Goal: Information Seeking & Learning: Compare options

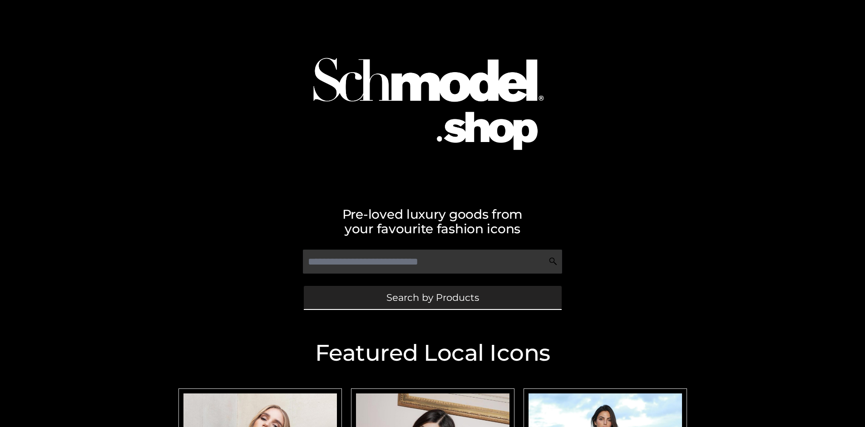
click at [432, 298] on span "Search by Products" at bounding box center [433, 298] width 93 height 10
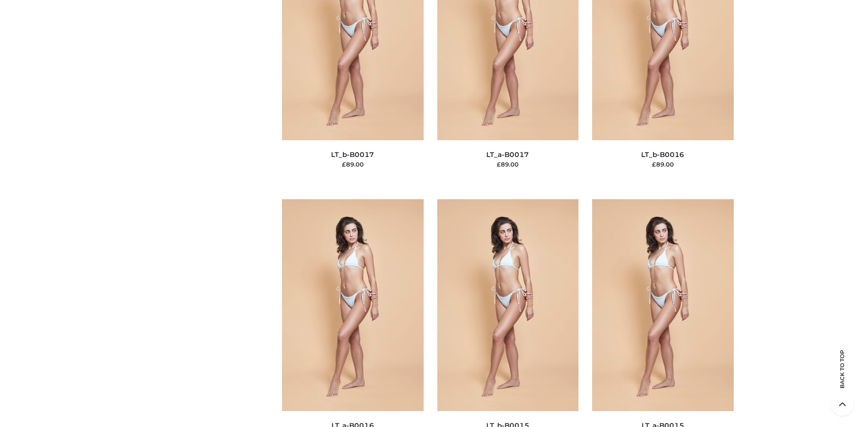
scroll to position [3048, 0]
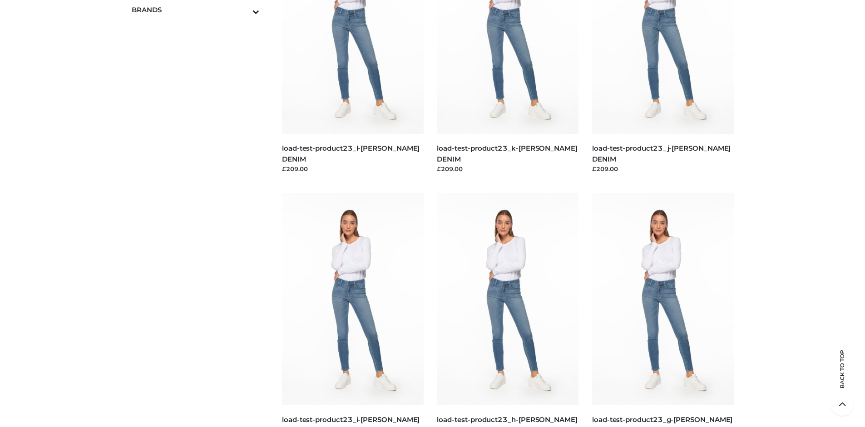
click at [200, 24] on span "OPP SWIMWEAR" at bounding box center [200, 29] width 119 height 10
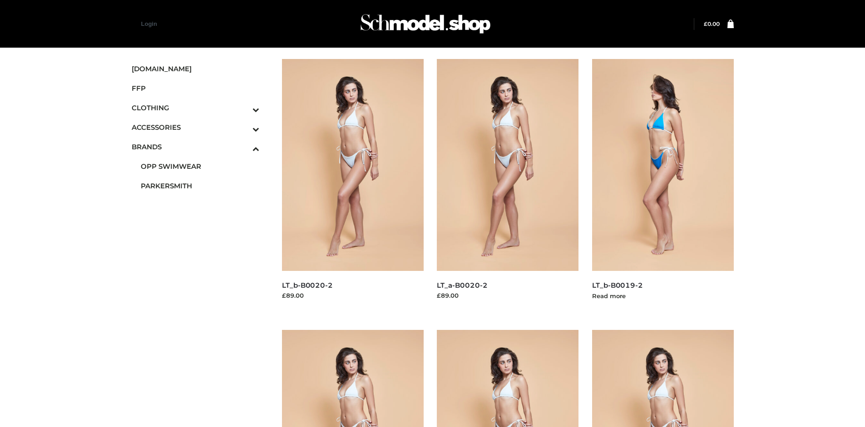
click at [663, 185] on img at bounding box center [663, 165] width 142 height 212
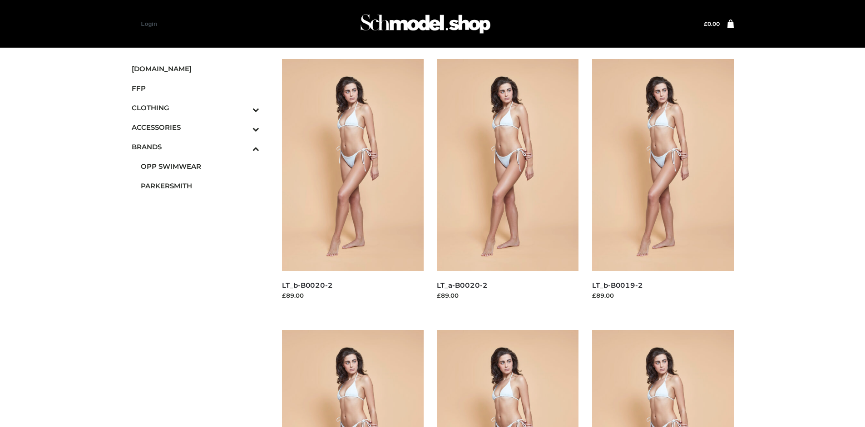
scroll to position [699, 0]
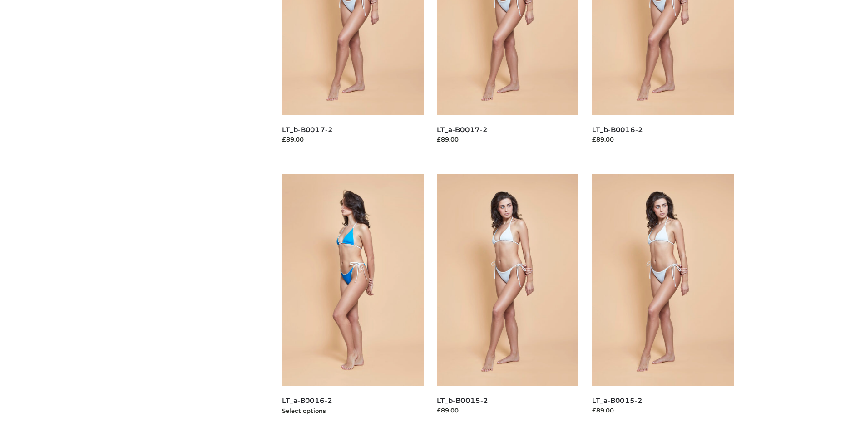
click at [353, 301] on img at bounding box center [353, 280] width 142 height 212
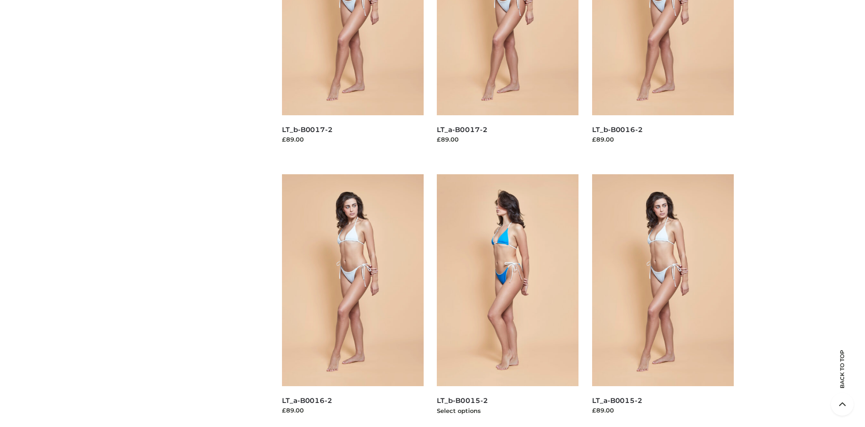
click at [508, 301] on img at bounding box center [508, 280] width 142 height 212
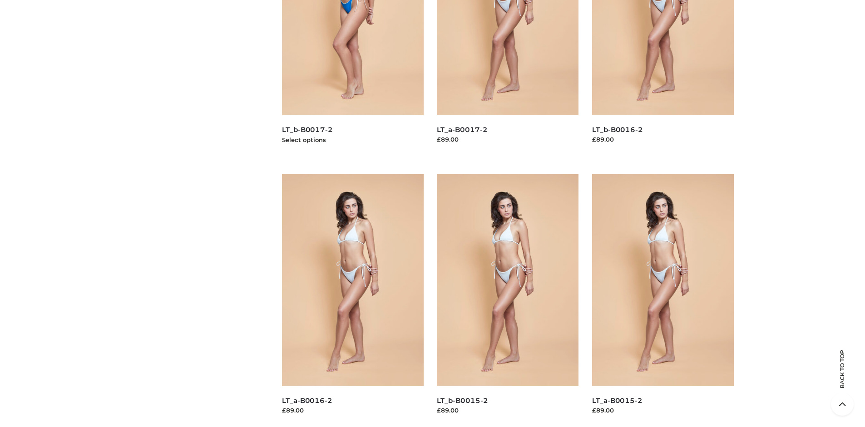
scroll to position [427, 0]
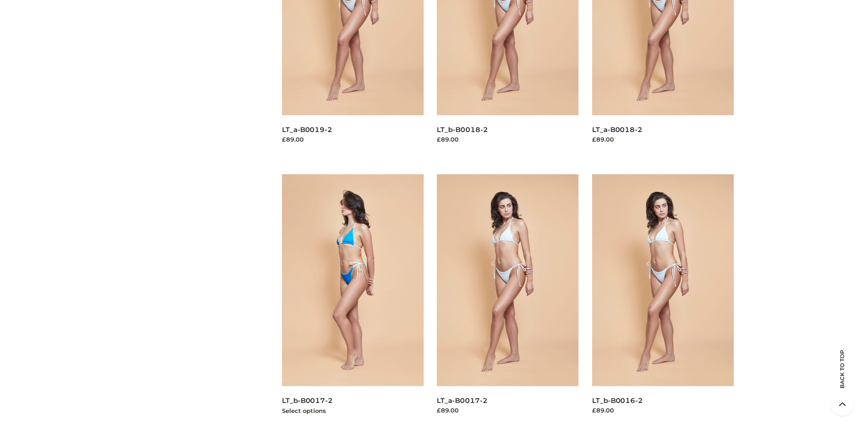
click at [353, 301] on img at bounding box center [353, 280] width 142 height 212
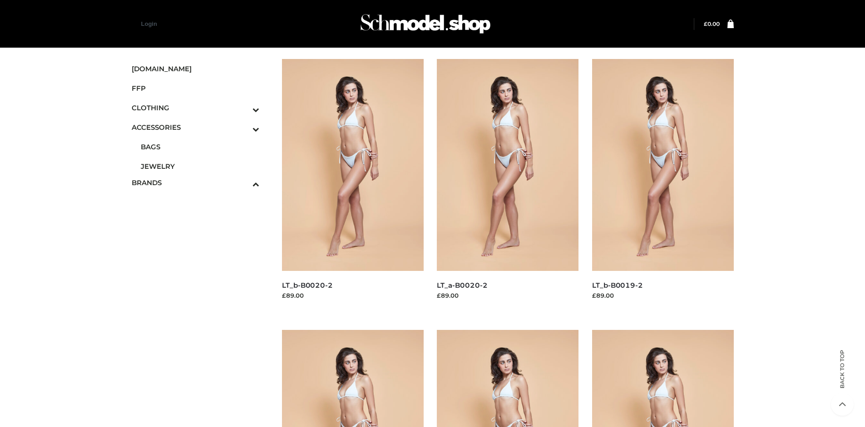
click at [200, 166] on span "JEWELRY" at bounding box center [200, 166] width 119 height 10
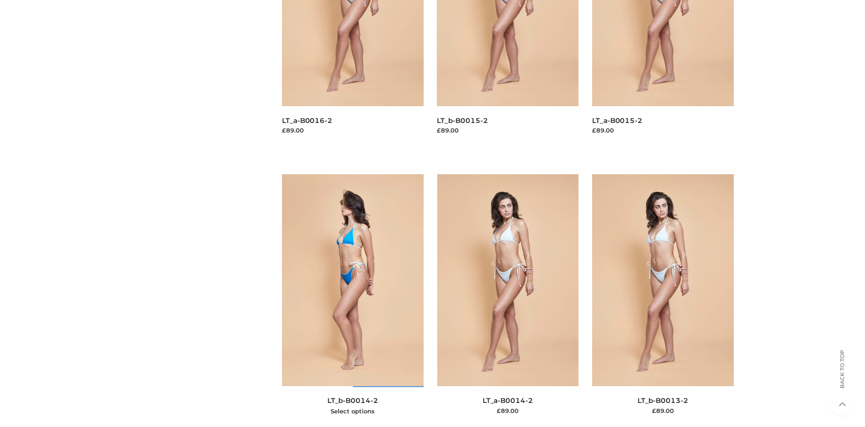
click at [353, 301] on img at bounding box center [353, 280] width 142 height 212
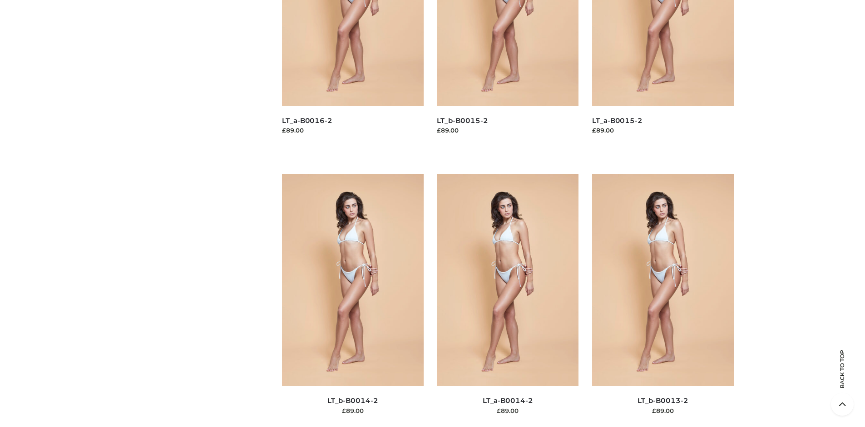
scroll to position [0, 0]
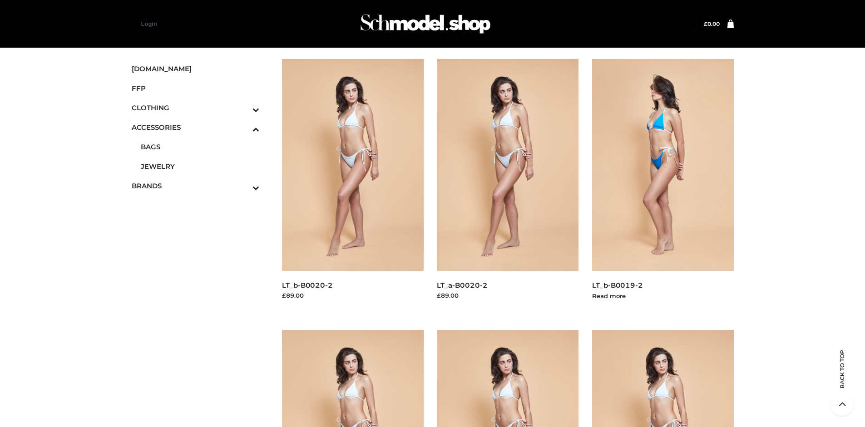
click at [663, 185] on img at bounding box center [663, 165] width 142 height 212
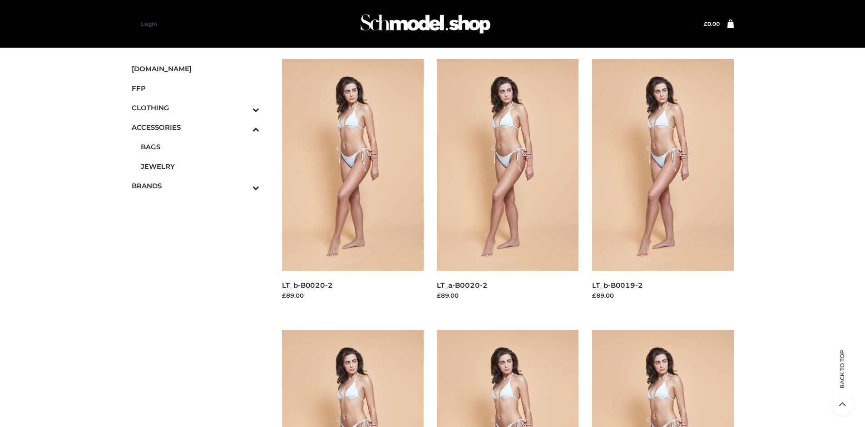
scroll to position [427, 0]
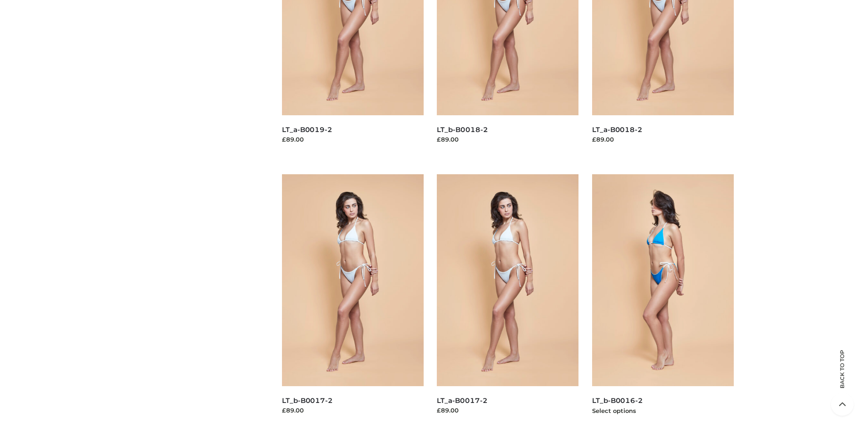
click at [663, 301] on img at bounding box center [663, 280] width 142 height 212
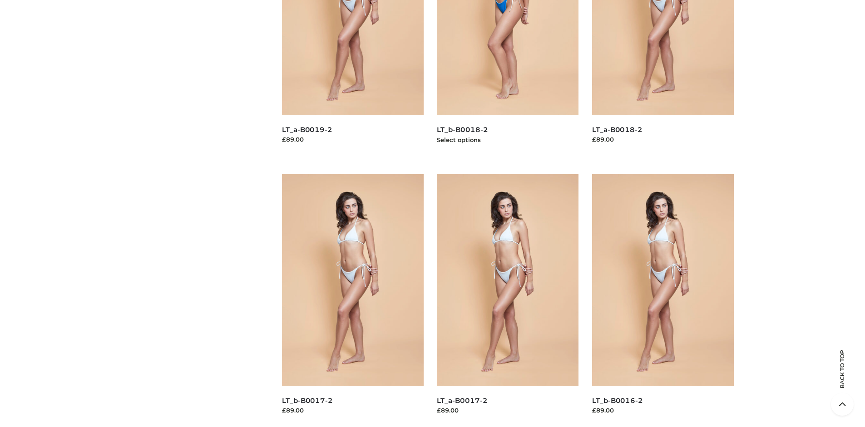
scroll to position [0, 0]
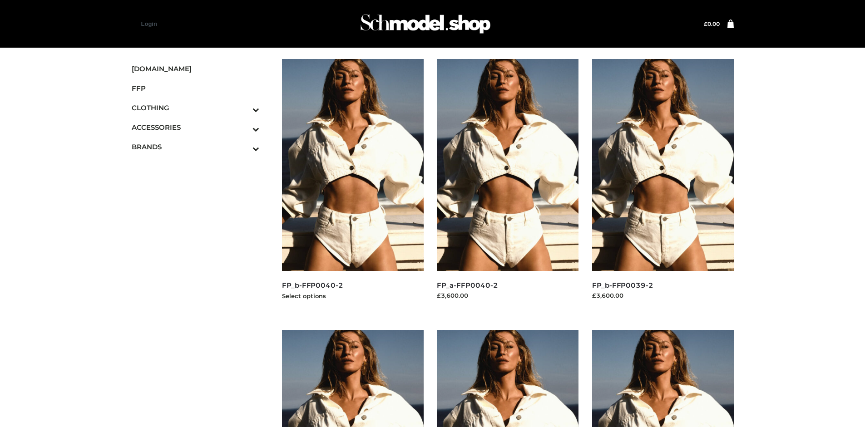
click at [353, 185] on img at bounding box center [353, 165] width 142 height 212
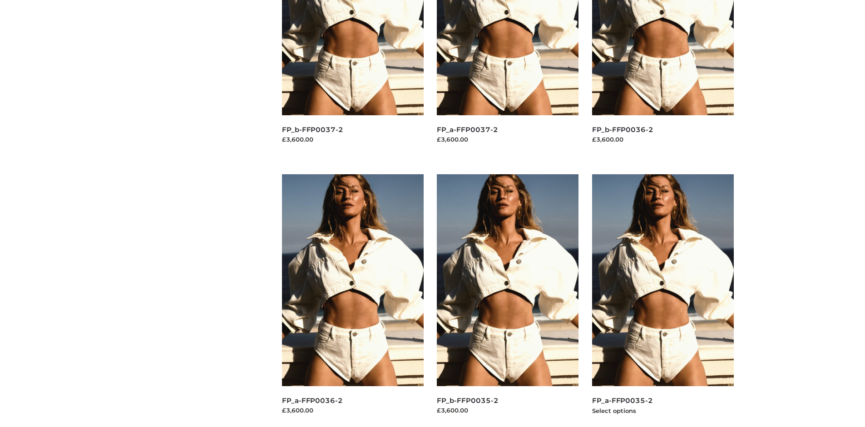
click at [663, 301] on img at bounding box center [663, 280] width 142 height 212
click at [508, 301] on img at bounding box center [508, 280] width 142 height 212
click at [353, 301] on img at bounding box center [353, 280] width 142 height 212
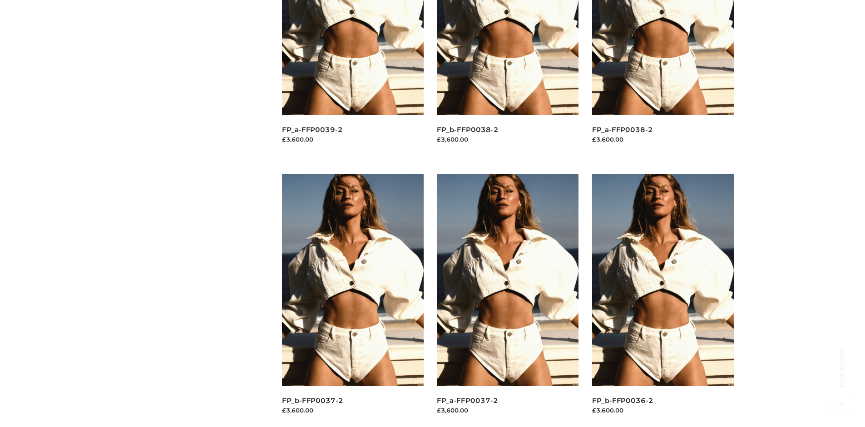
scroll to position [0, 0]
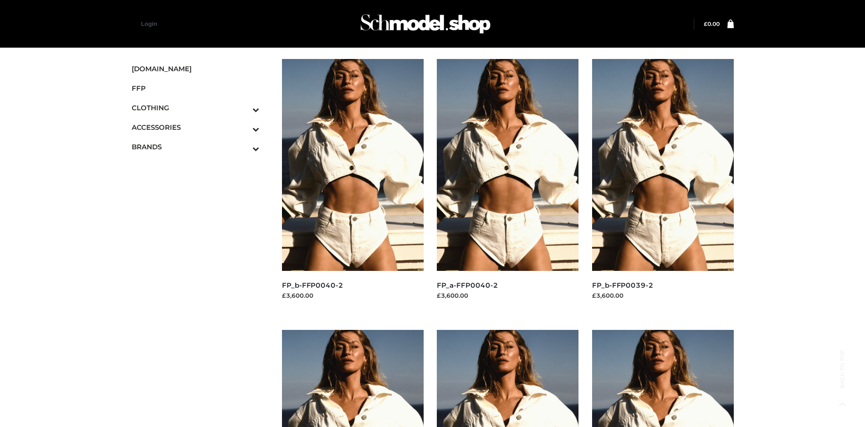
click at [0, 0] on span "DRESSES" at bounding box center [0, 0] width 0 height 0
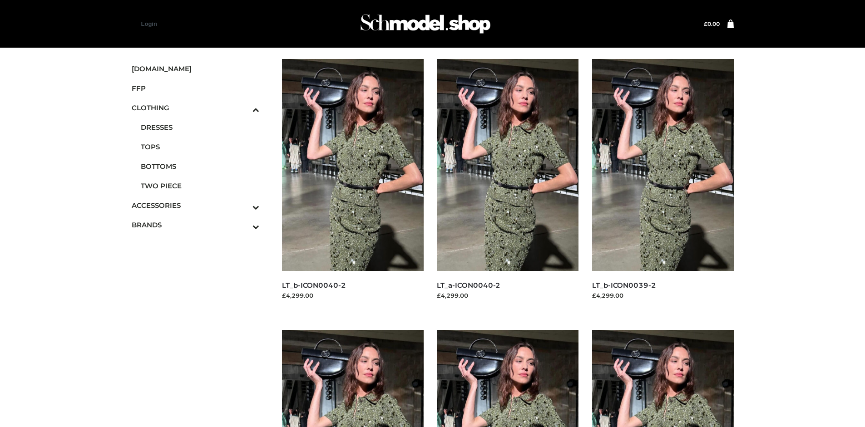
scroll to position [699, 0]
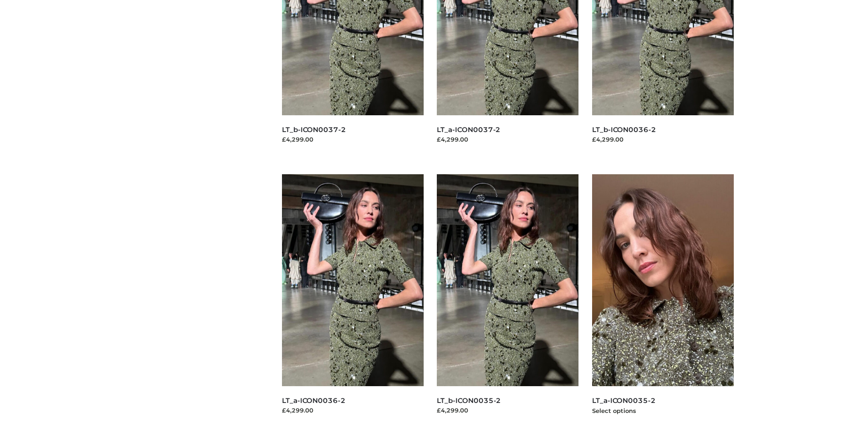
click at [663, 301] on img at bounding box center [663, 280] width 142 height 212
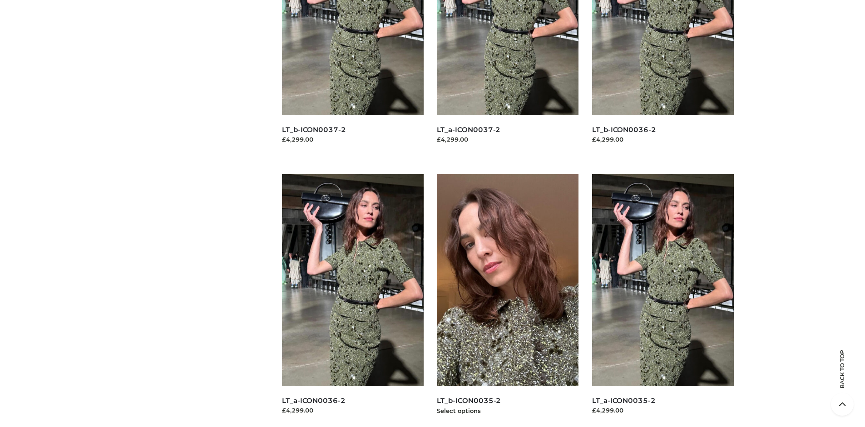
click at [508, 301] on img at bounding box center [508, 280] width 142 height 212
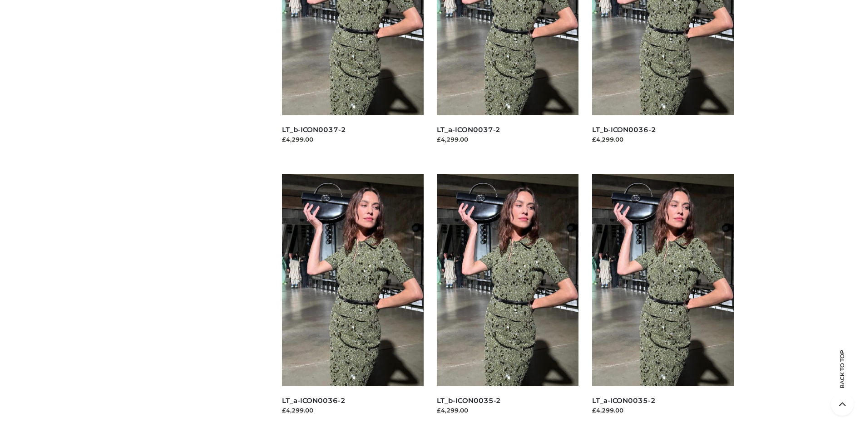
scroll to position [0, 0]
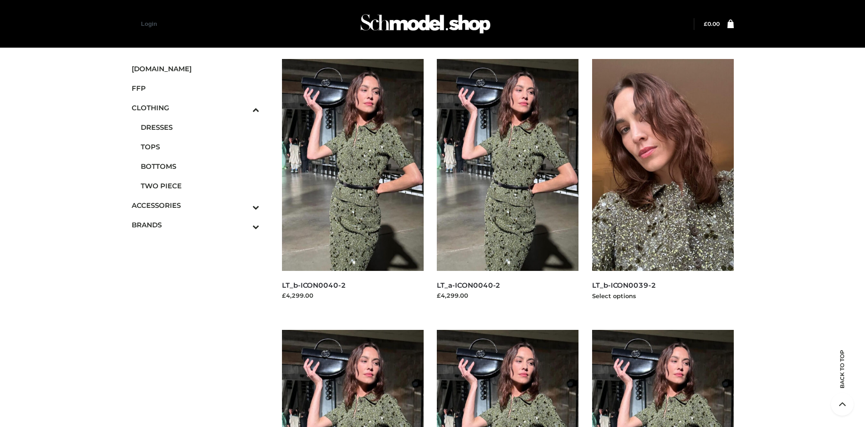
click at [663, 185] on img at bounding box center [663, 165] width 142 height 212
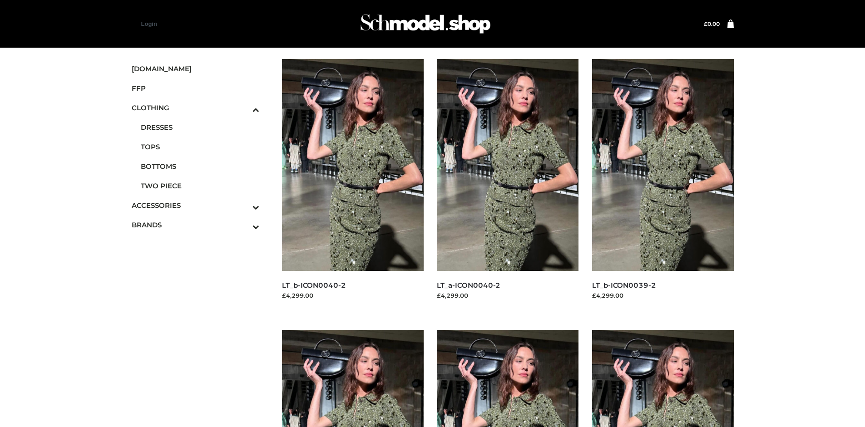
scroll to position [699, 0]
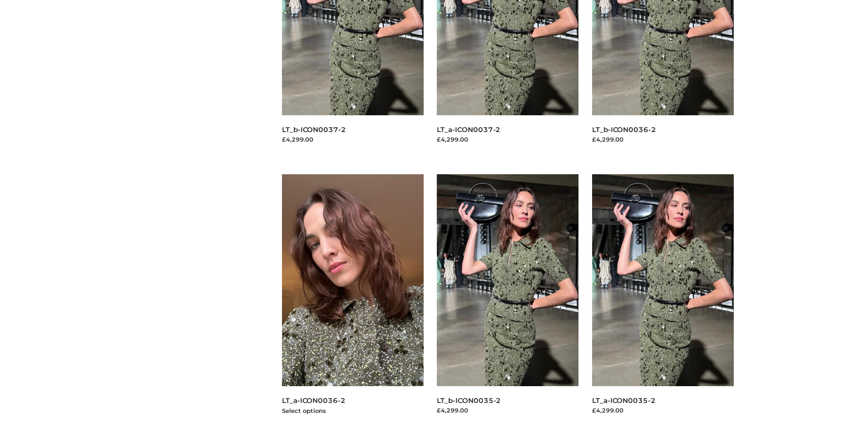
click at [353, 301] on img at bounding box center [353, 280] width 142 height 212
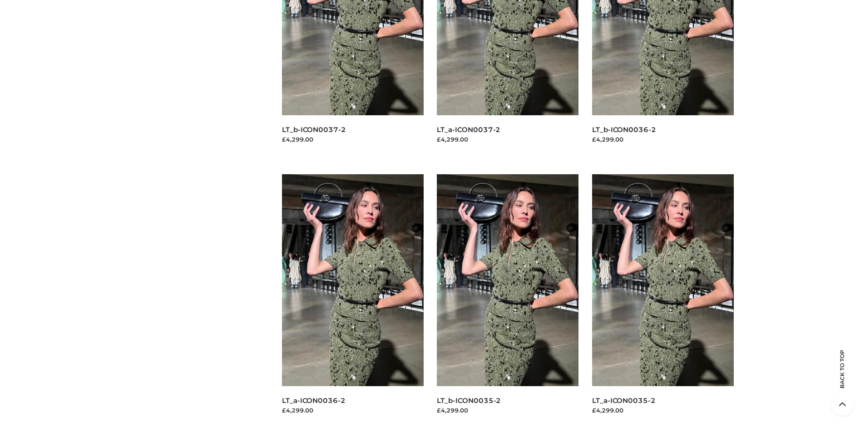
scroll to position [0, 0]
